Goal: Transaction & Acquisition: Subscribe to service/newsletter

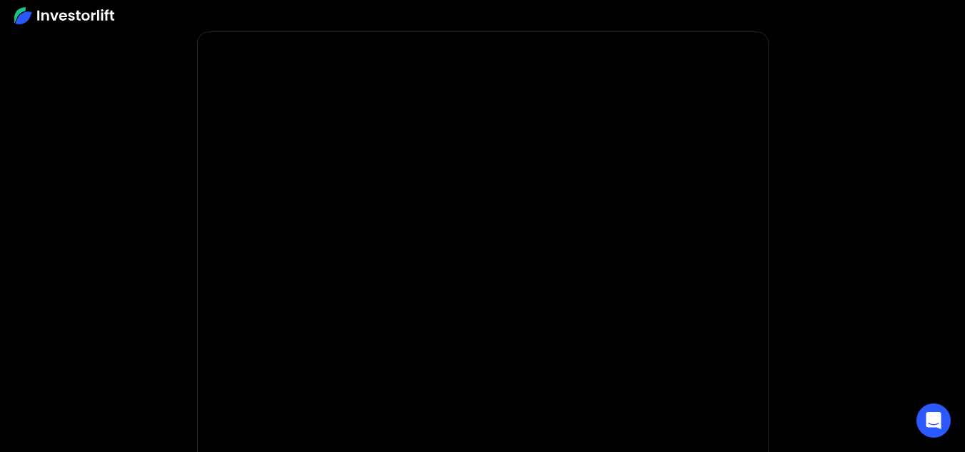
scroll to position [71, 0]
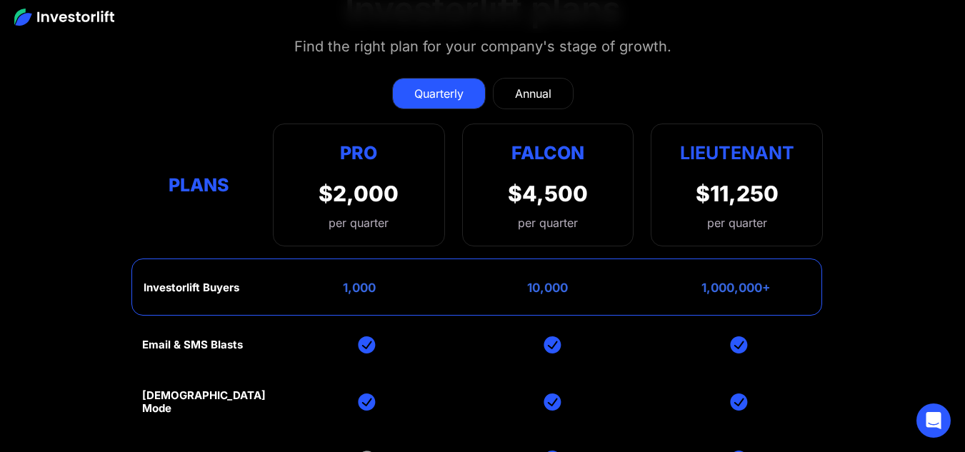
scroll to position [5500, 0]
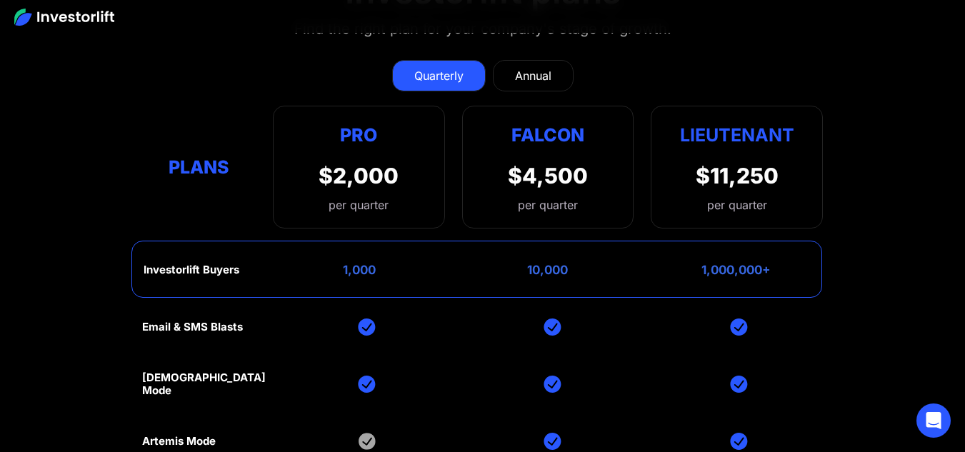
click at [519, 67] on div "Annual" at bounding box center [533, 75] width 36 height 17
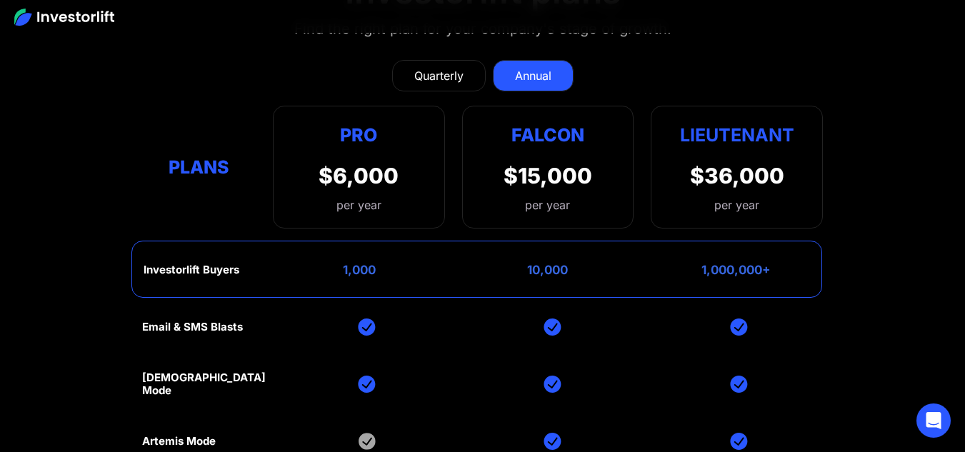
click at [426, 67] on div "Quarterly" at bounding box center [438, 75] width 49 height 17
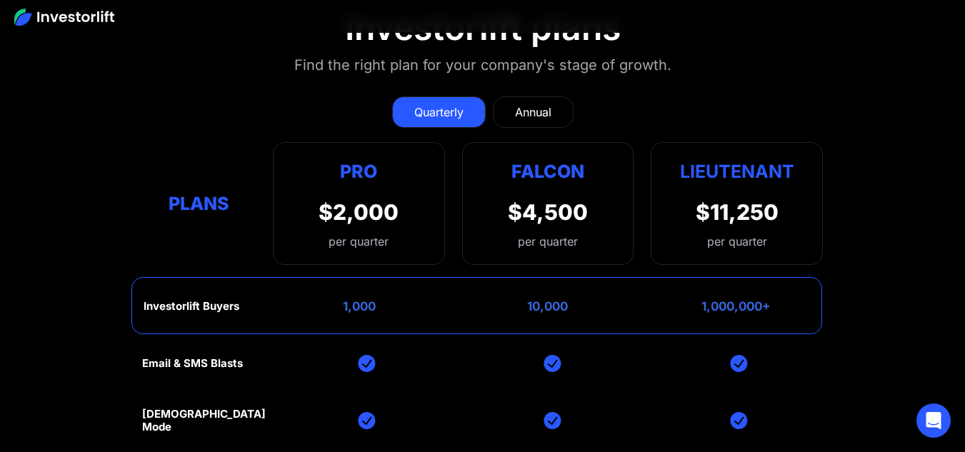
scroll to position [5412, 0]
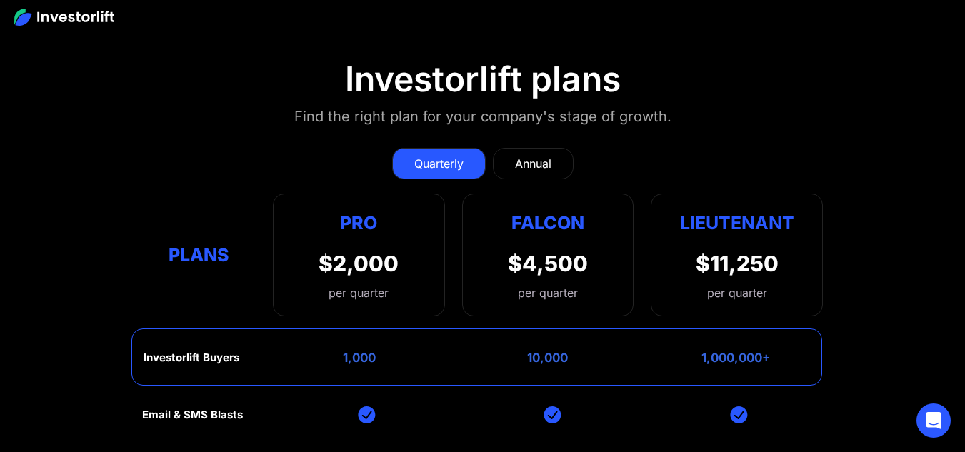
click at [558, 134] on div "Quarterly Annual Plans Pro $2,000 per quarter Pro Falcon Ltnt. Users 3 10 Unltd…" at bounding box center [482, 225] width 681 height 183
click at [537, 148] on link "Annual" at bounding box center [533, 163] width 81 height 31
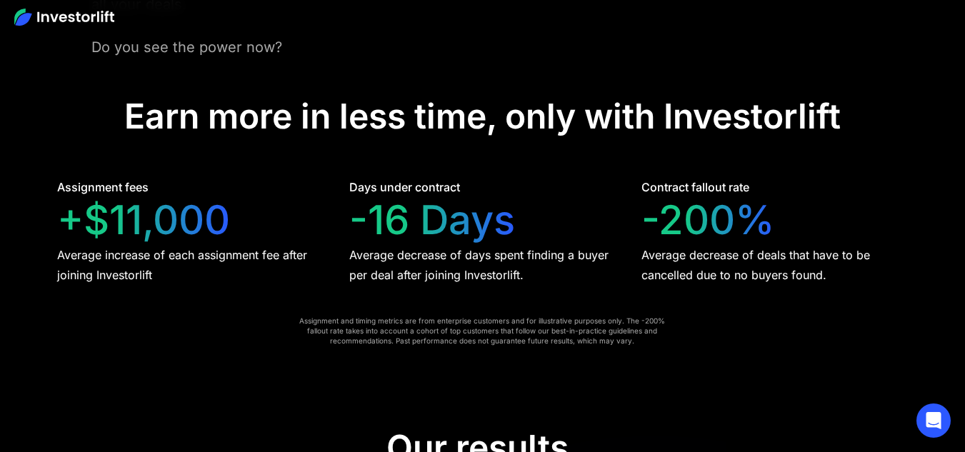
scroll to position [2341, 0]
